Goal: Find specific page/section: Find specific page/section

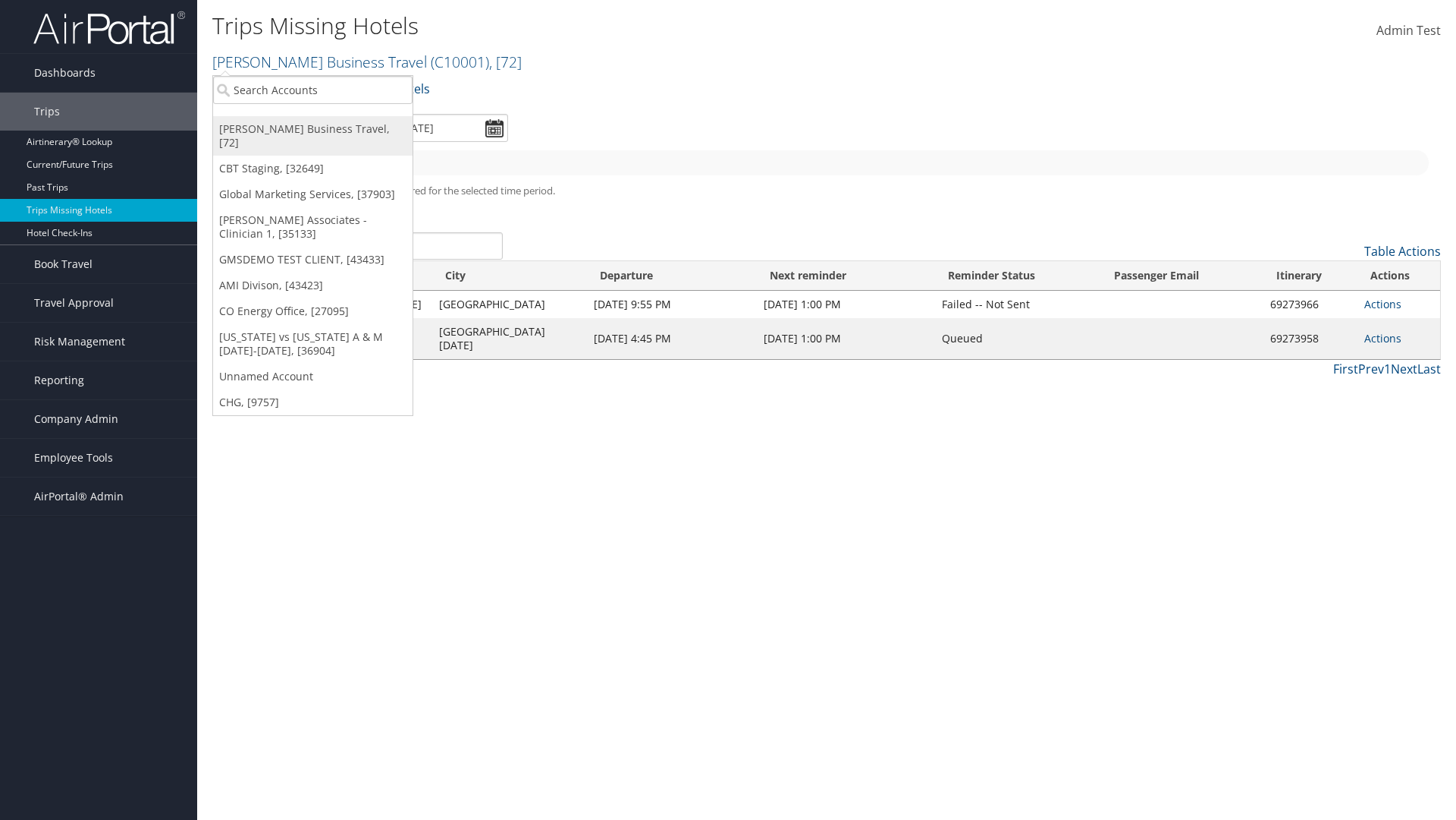
click at [313, 129] on link "[PERSON_NAME] Business Travel, [72]" at bounding box center [313, 136] width 199 height 39
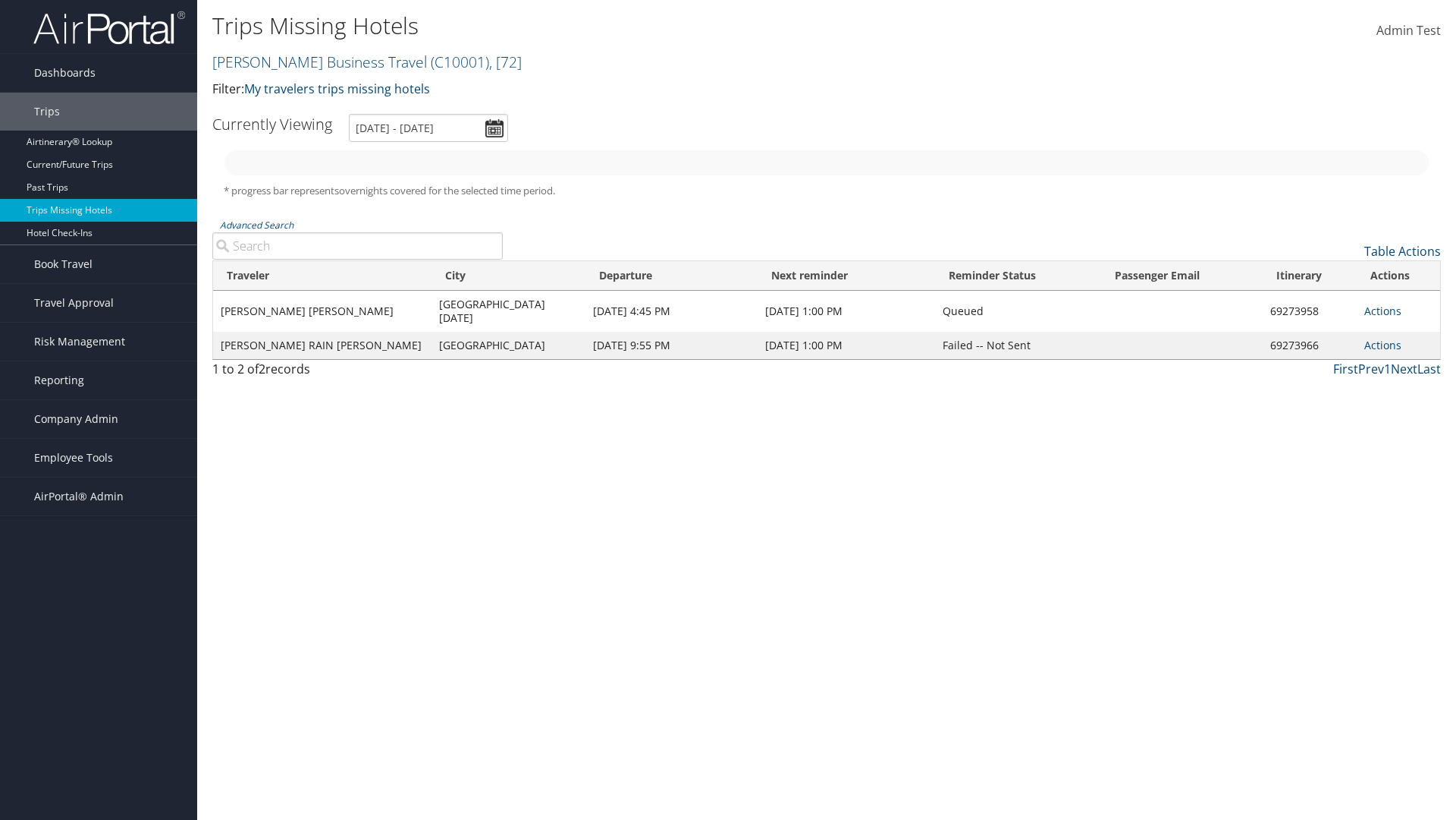
click at [313, 61] on link "Christopherson Business Travel ( C10001 ) , [ 72 ]" at bounding box center [367, 61] width 310 height 20
click at [0, 0] on link "CBT Staging, [32649]" at bounding box center [0, 0] width 0 height 0
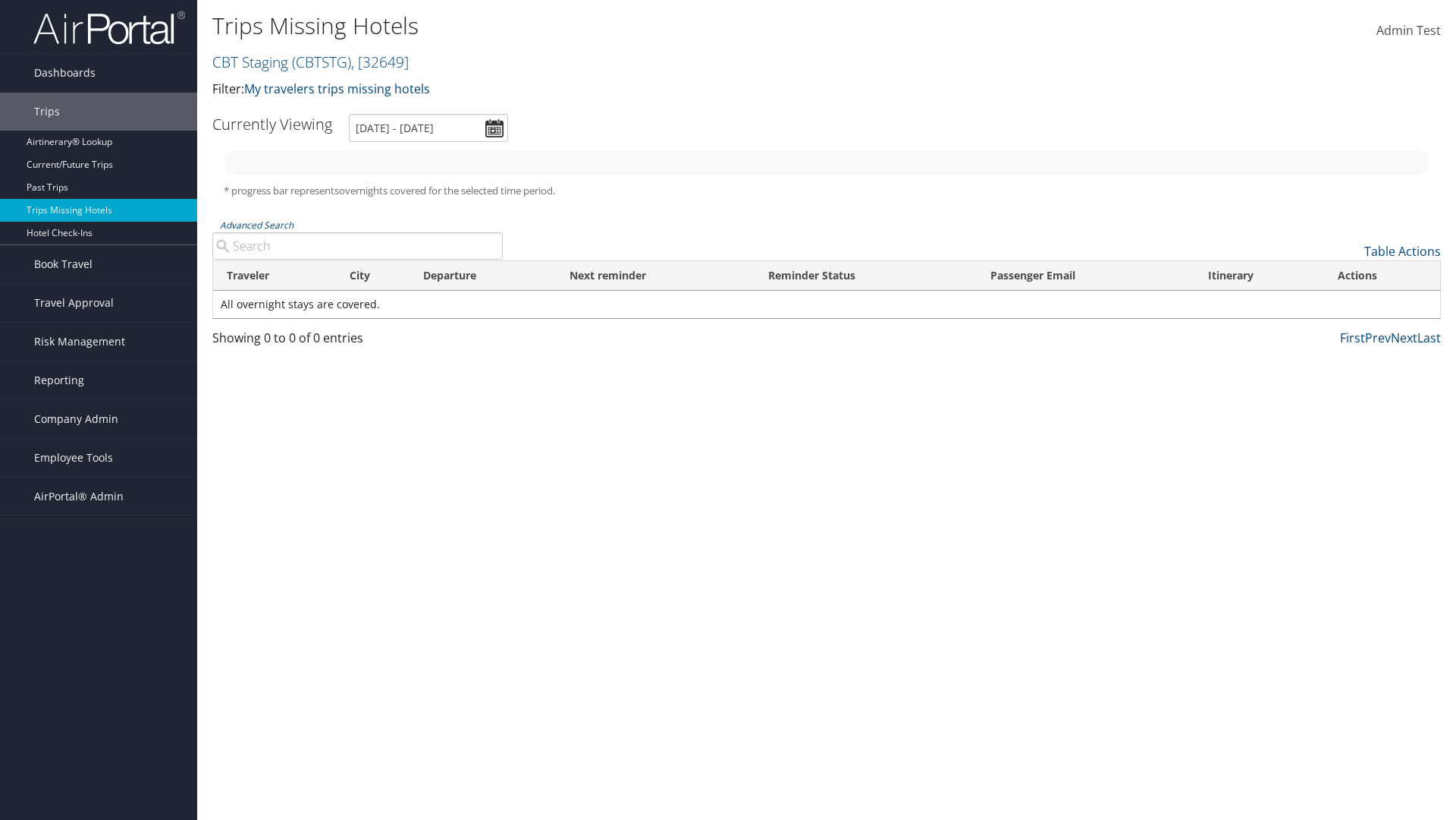
click at [250, 61] on link "CBT Staging ( CBTSTG ) , [ 32649 ]" at bounding box center [310, 61] width 196 height 20
click at [0, 0] on link "Global Marketing Services, [37903]" at bounding box center [0, 0] width 0 height 0
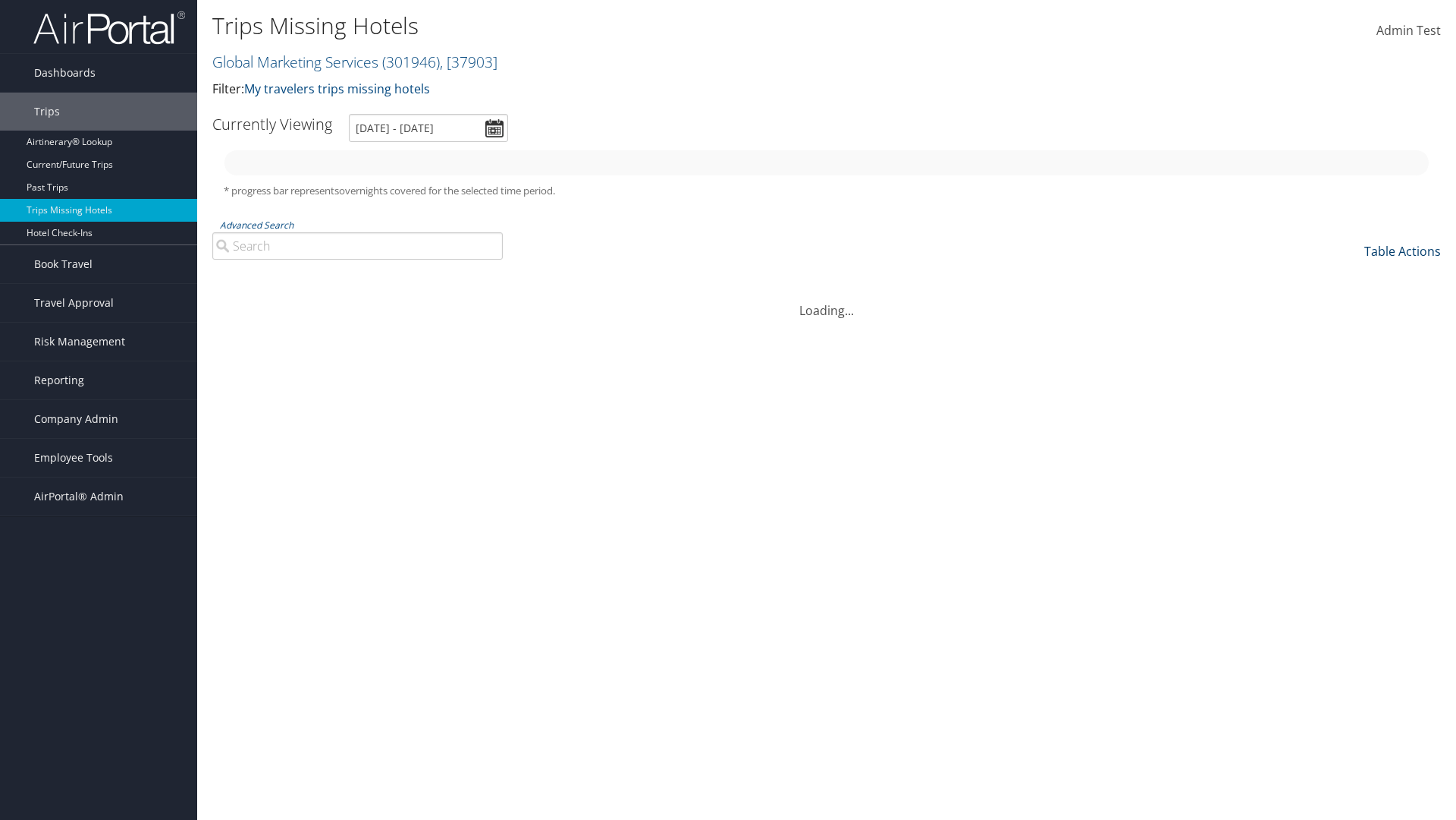
click at [1403, 251] on link "Table Actions" at bounding box center [1403, 251] width 76 height 17
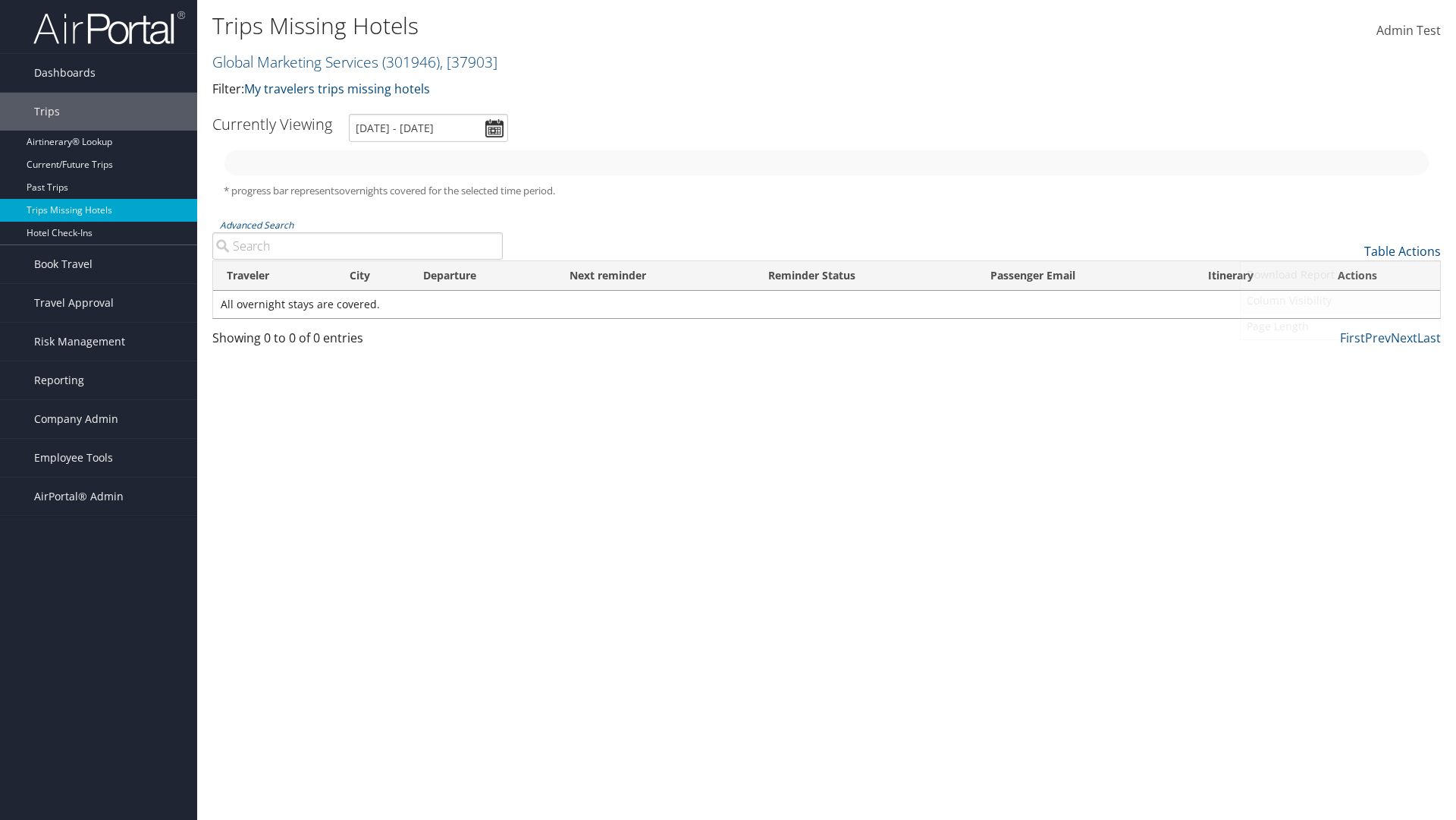
click at [1341, 301] on link "Column Visibility" at bounding box center [1341, 301] width 199 height 26
click at [1341, 431] on link "Agent Name" at bounding box center [1341, 431] width 199 height 26
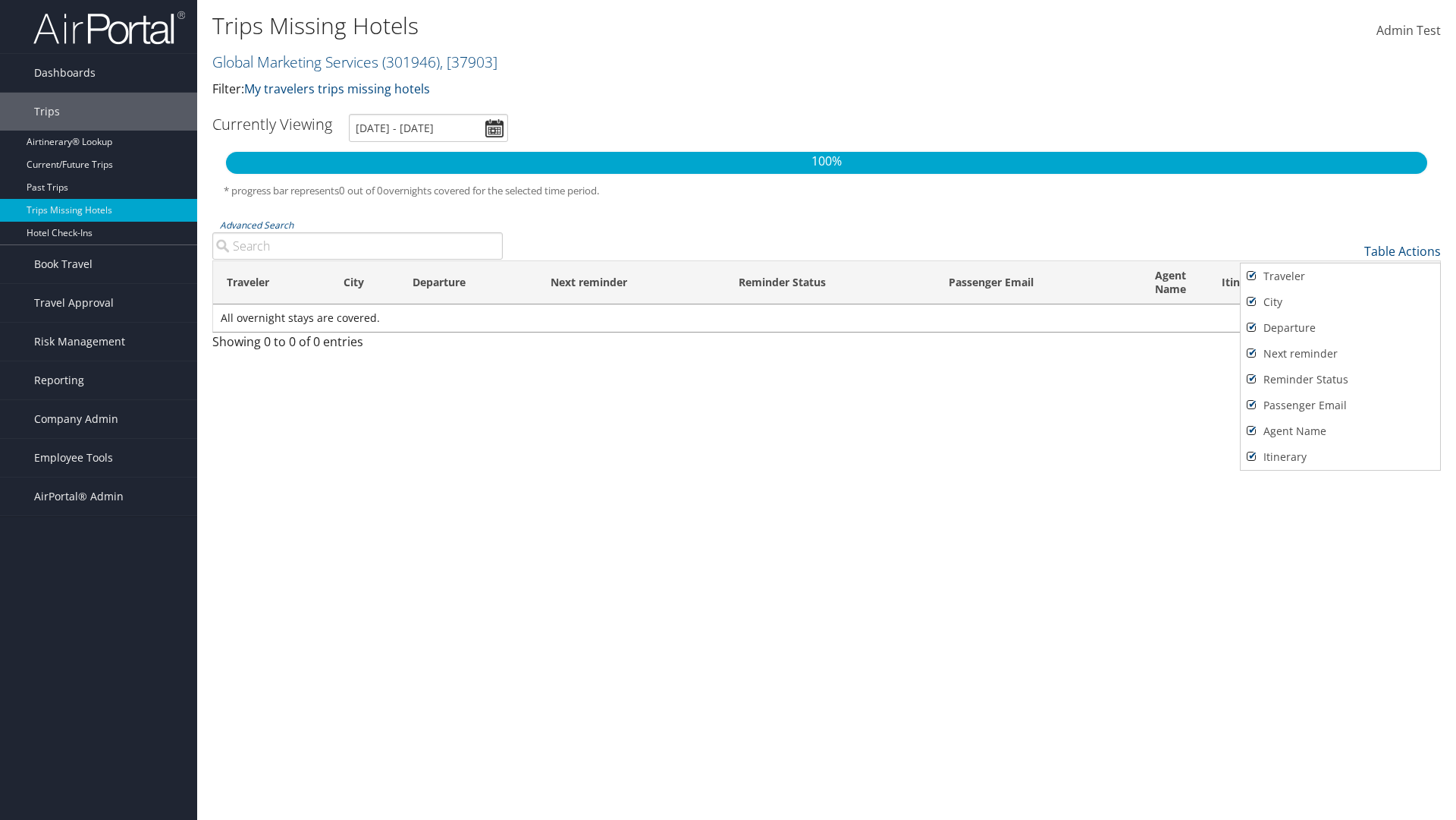
click at [728, 410] on div at bounding box center [728, 410] width 1456 height 820
click at [1403, 251] on link "Table Actions" at bounding box center [1403, 251] width 76 height 17
click at [271, 282] on th "Traveler" at bounding box center [272, 282] width 117 height 43
click at [364, 282] on th "City" at bounding box center [365, 282] width 70 height 43
